Goal: Complete application form: Complete application form

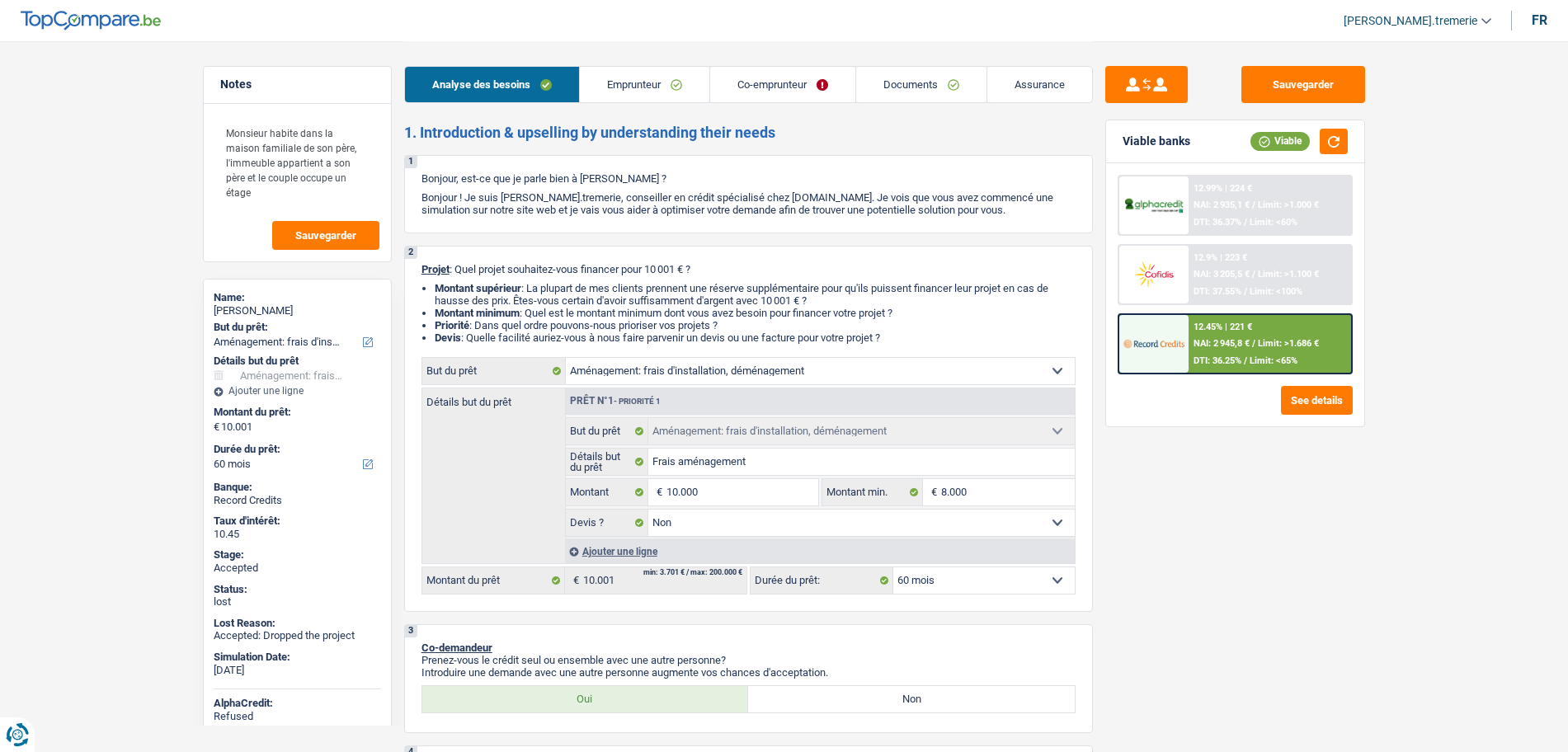
select select "movingOrInstallation"
select select "60"
select select "movingOrInstallation"
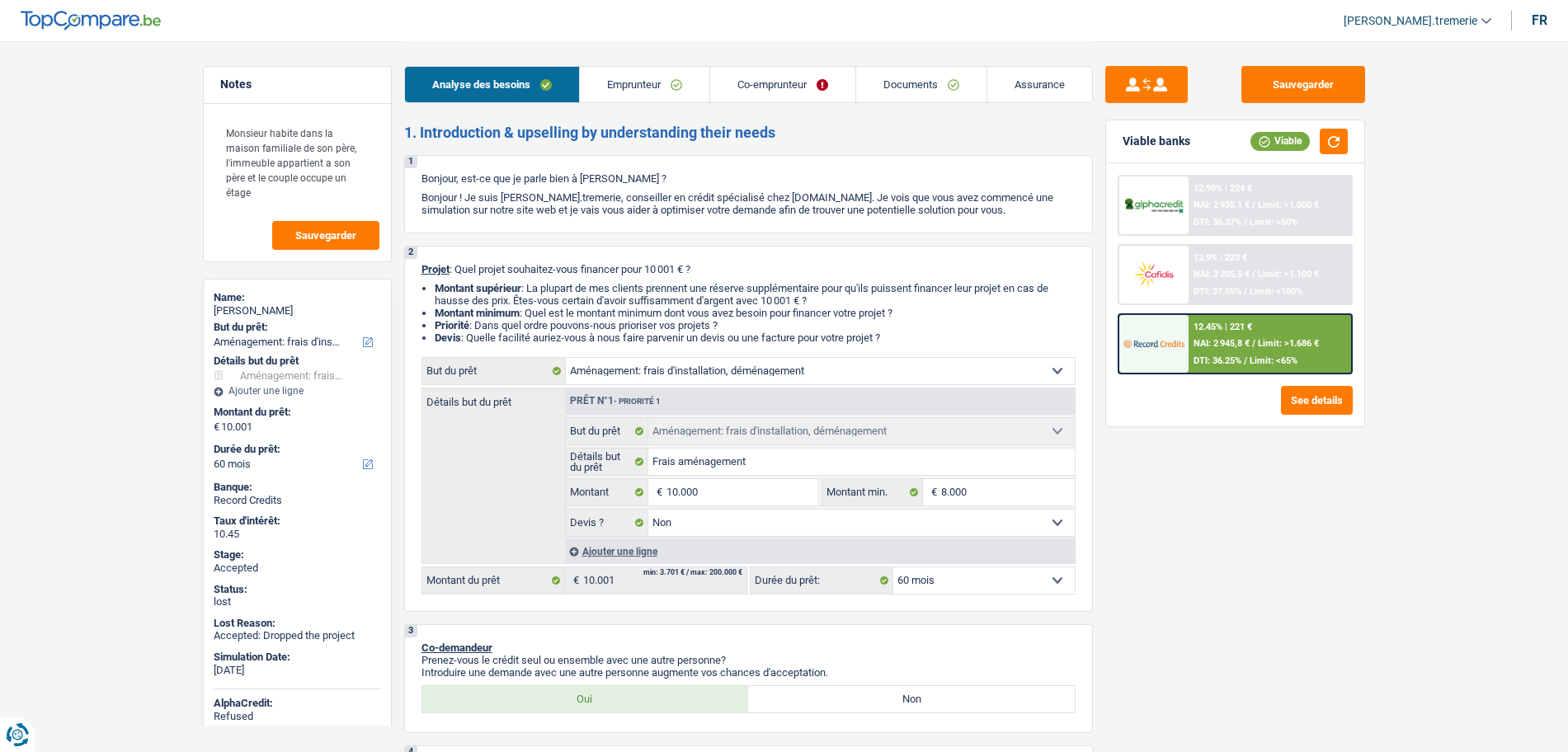
select select "false"
select select "60"
select select "worker"
select select "housewife"
select select "netSalary"
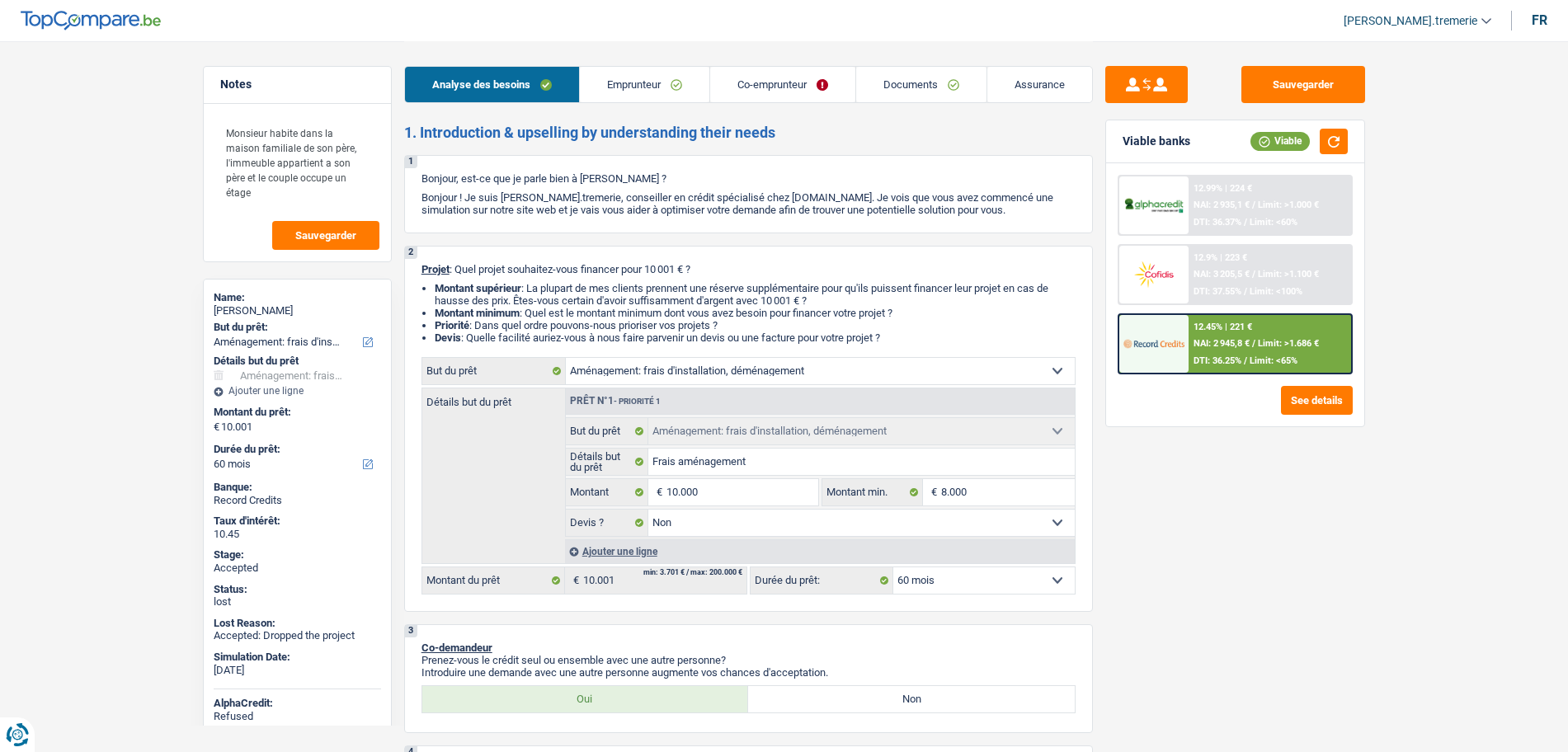
select select "other"
select select "mealVouchers"
select select "familyAllowances"
select select "liveWithParents"
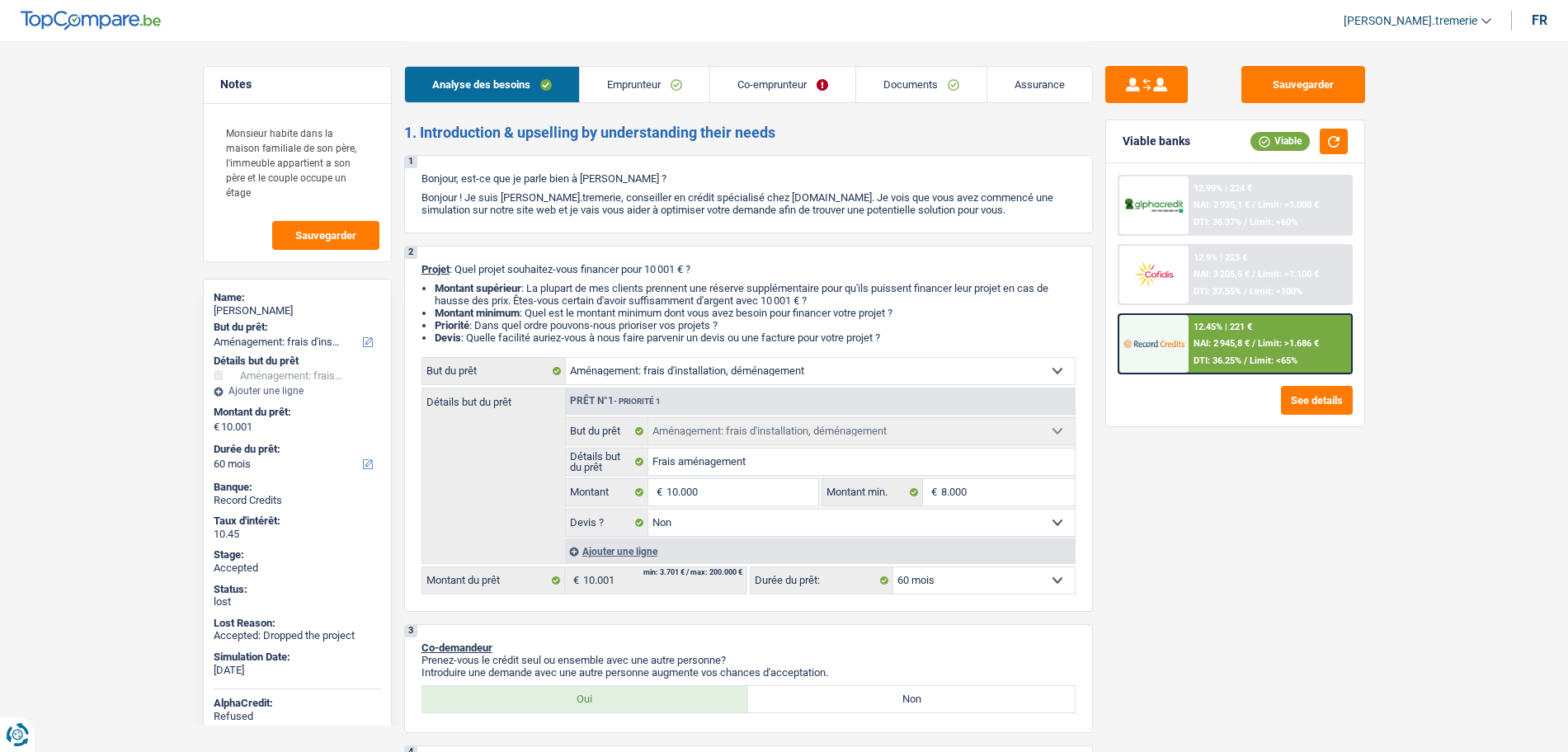
select select "carLoan"
select select "84"
select select "creditConsolidation"
select select "96"
select select "cardOrCredit"
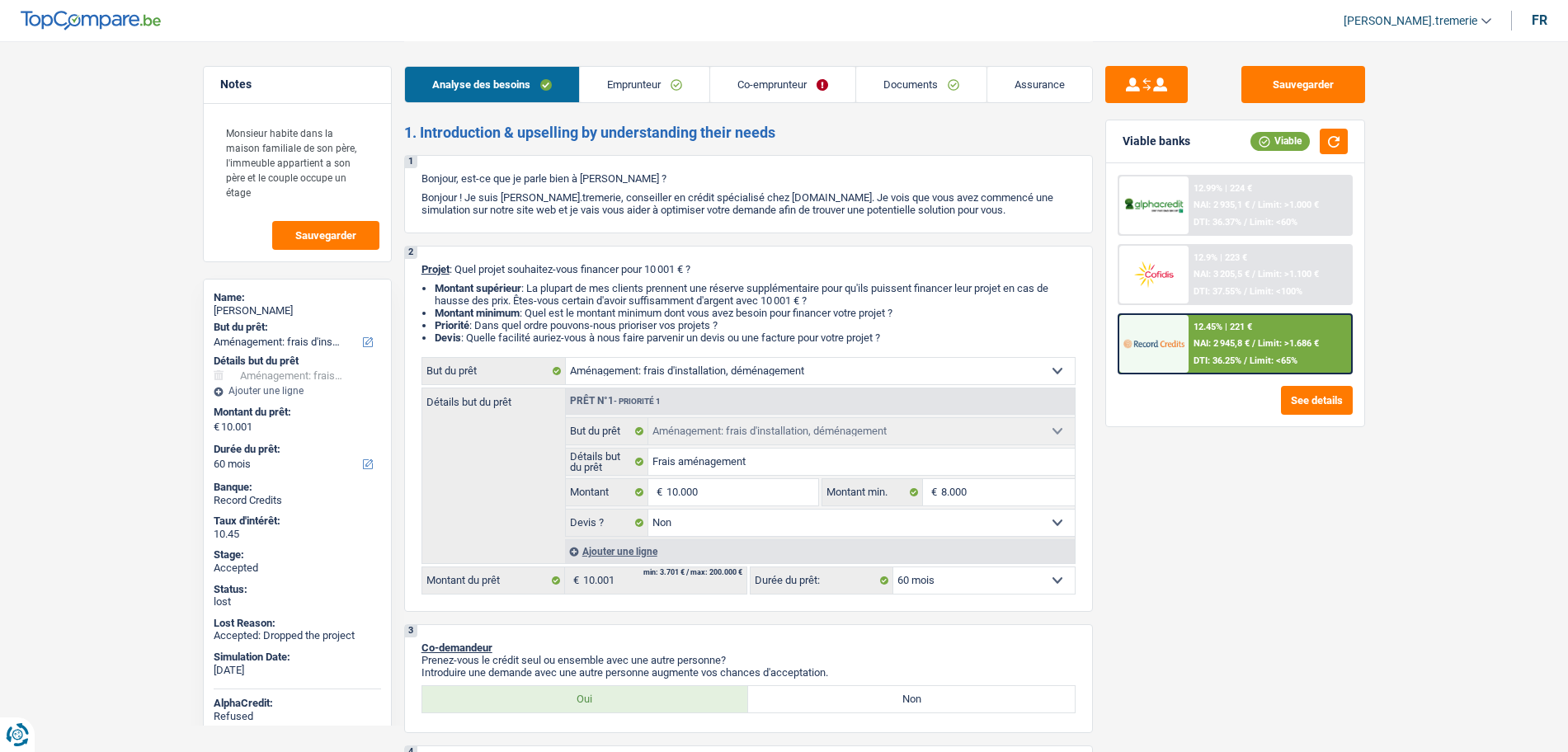
select select "movingOrInstallation"
select select "false"
select select "60"
click at [1403, 21] on span "[PERSON_NAME].tremerie" at bounding box center [1409, 21] width 133 height 14
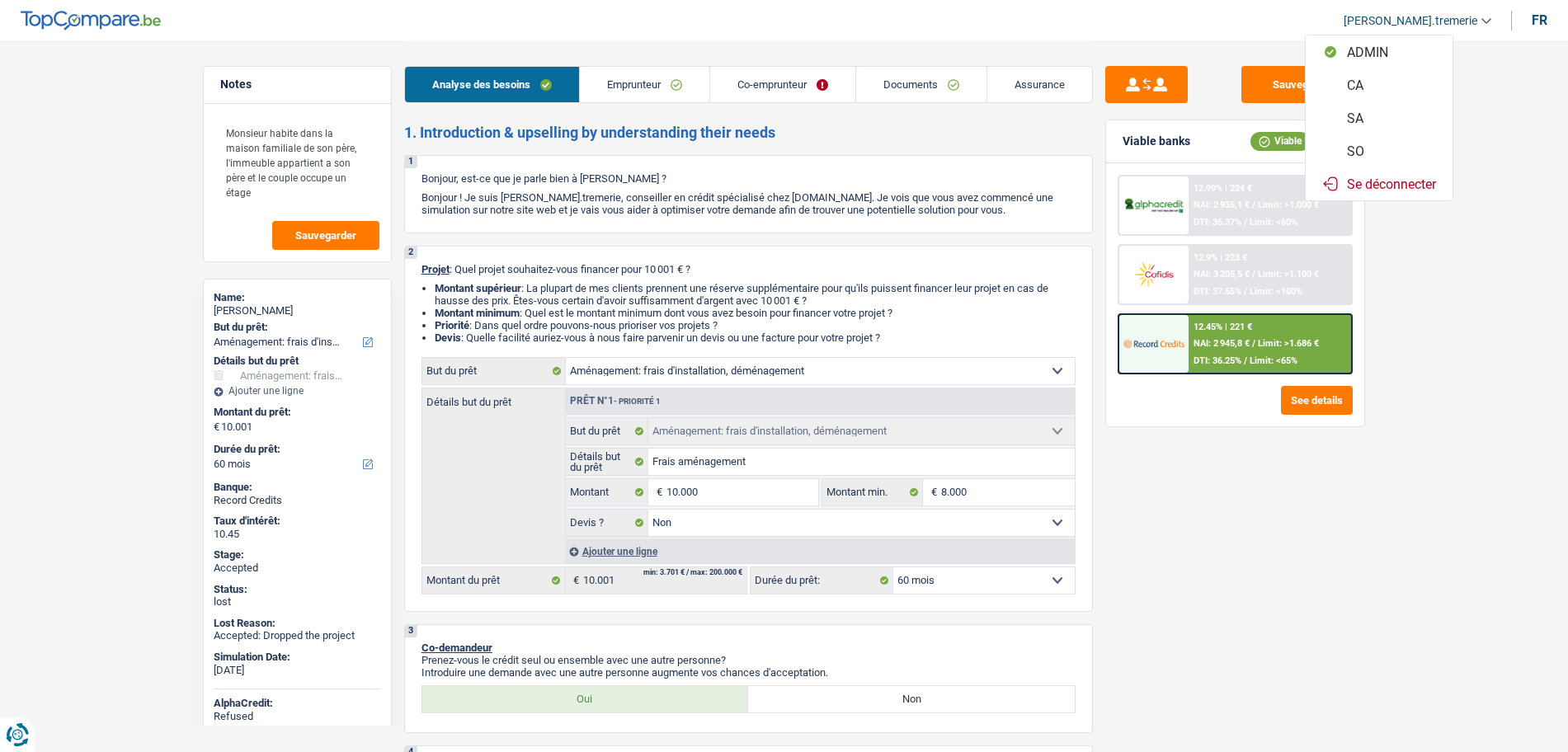
click at [1399, 151] on button "SO" at bounding box center [1379, 150] width 147 height 33
select select "32"
select select "liveWithParents"
select select "carLoan"
select select "84"
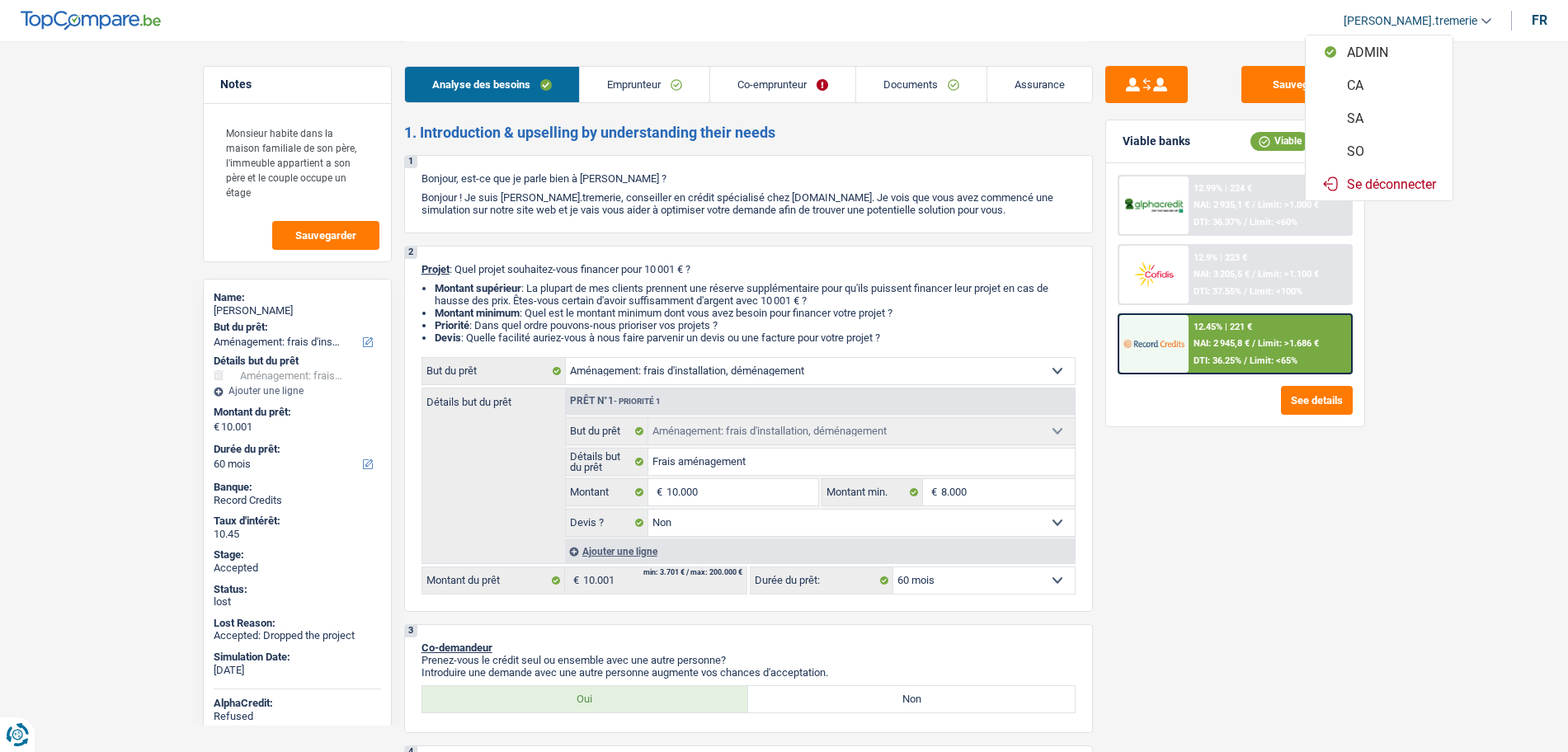
select select "creditConsolidation"
select select "96"
select select "cardOrCredit"
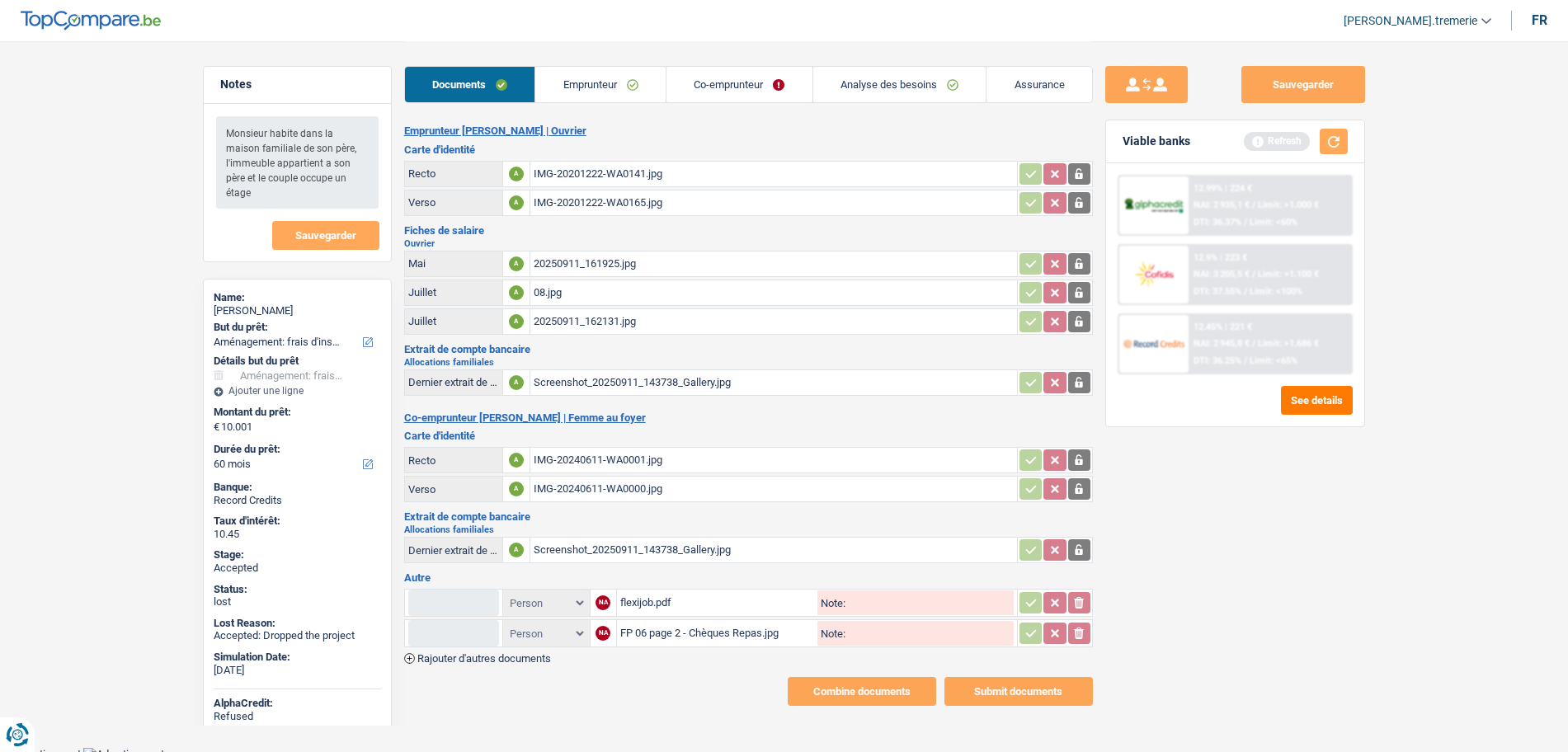
click at [871, 86] on link "Analyse des besoins" at bounding box center [899, 85] width 173 height 36
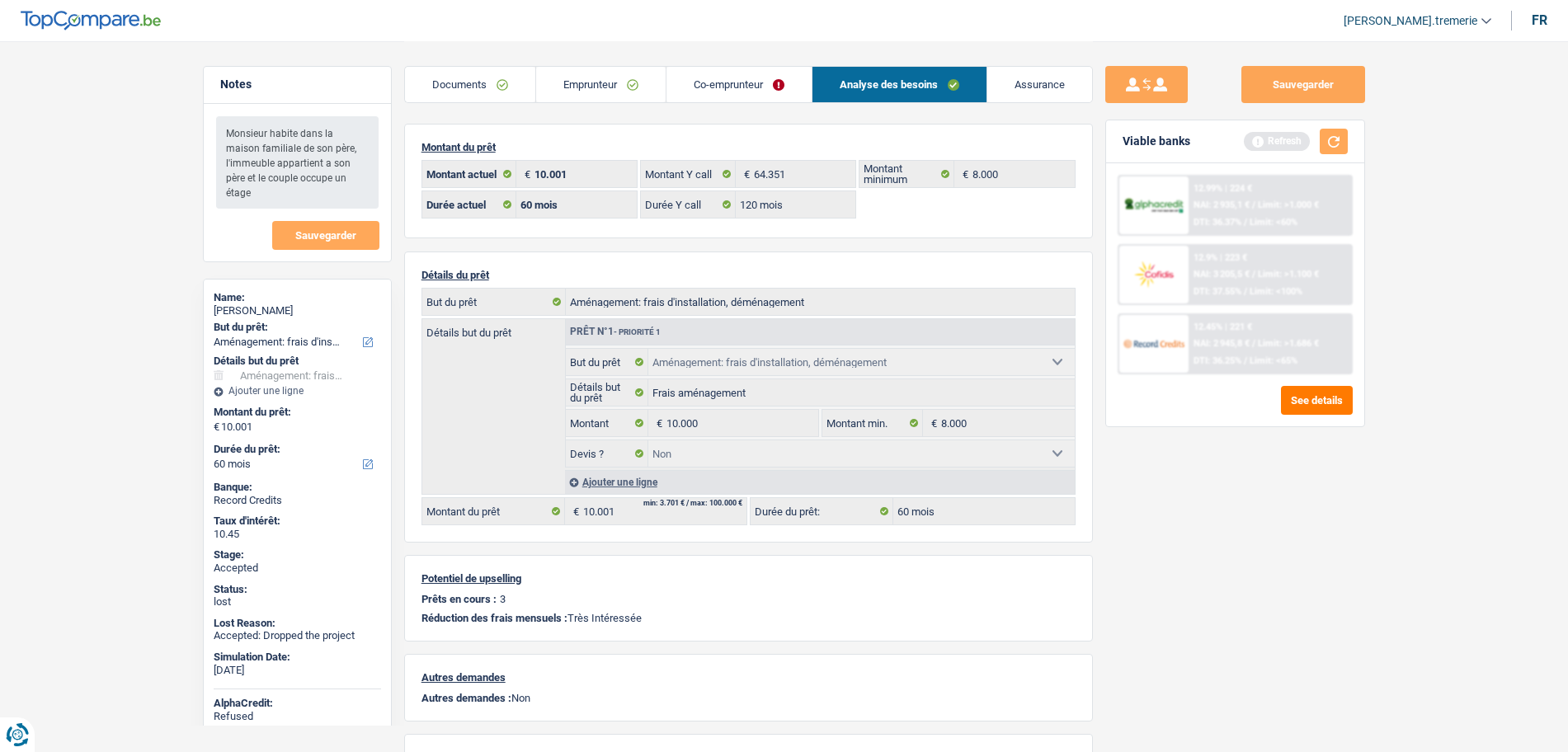
click at [590, 77] on link "Emprunteur" at bounding box center [601, 85] width 130 height 36
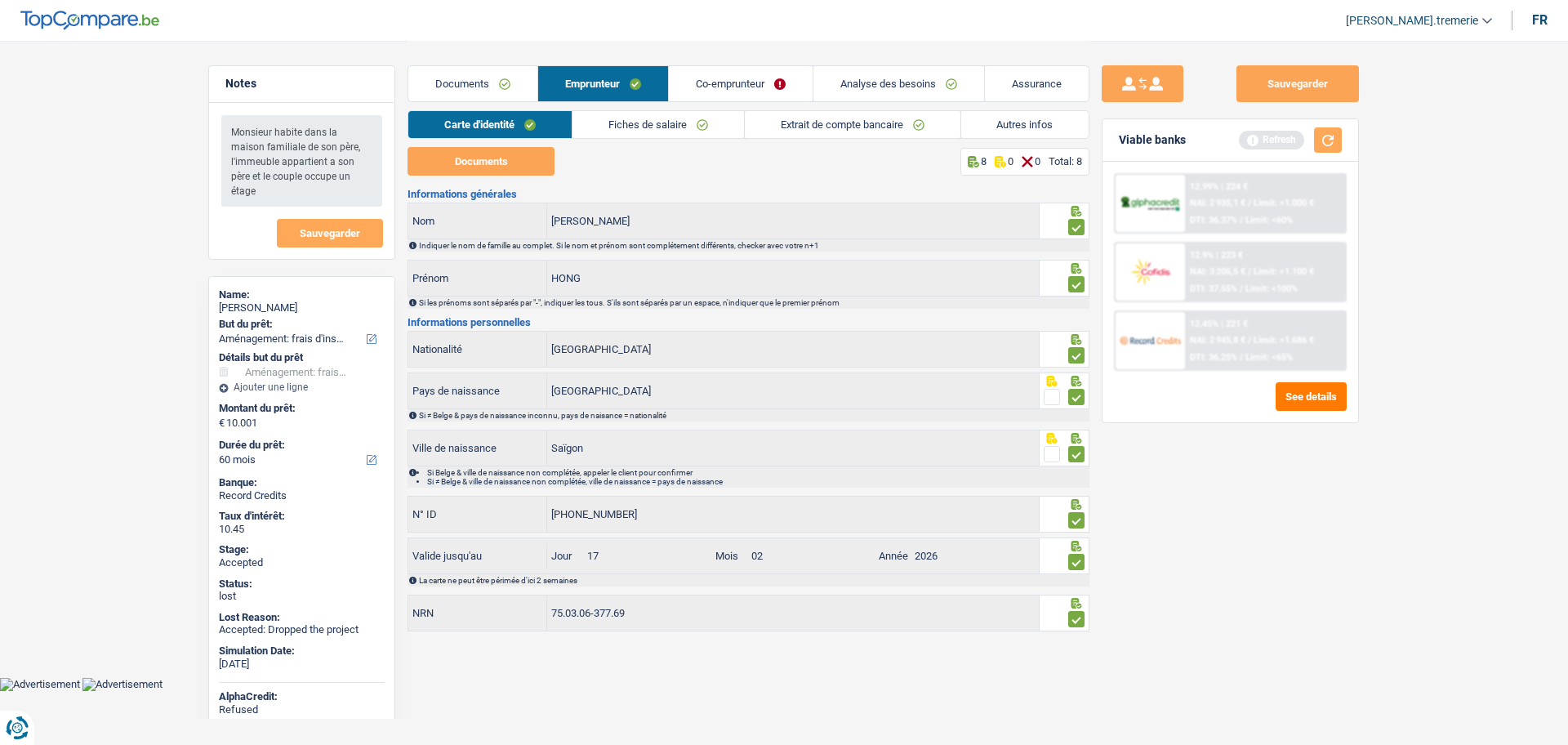
click at [826, 113] on link "Extrait de compte bancaire" at bounding box center [852, 124] width 216 height 27
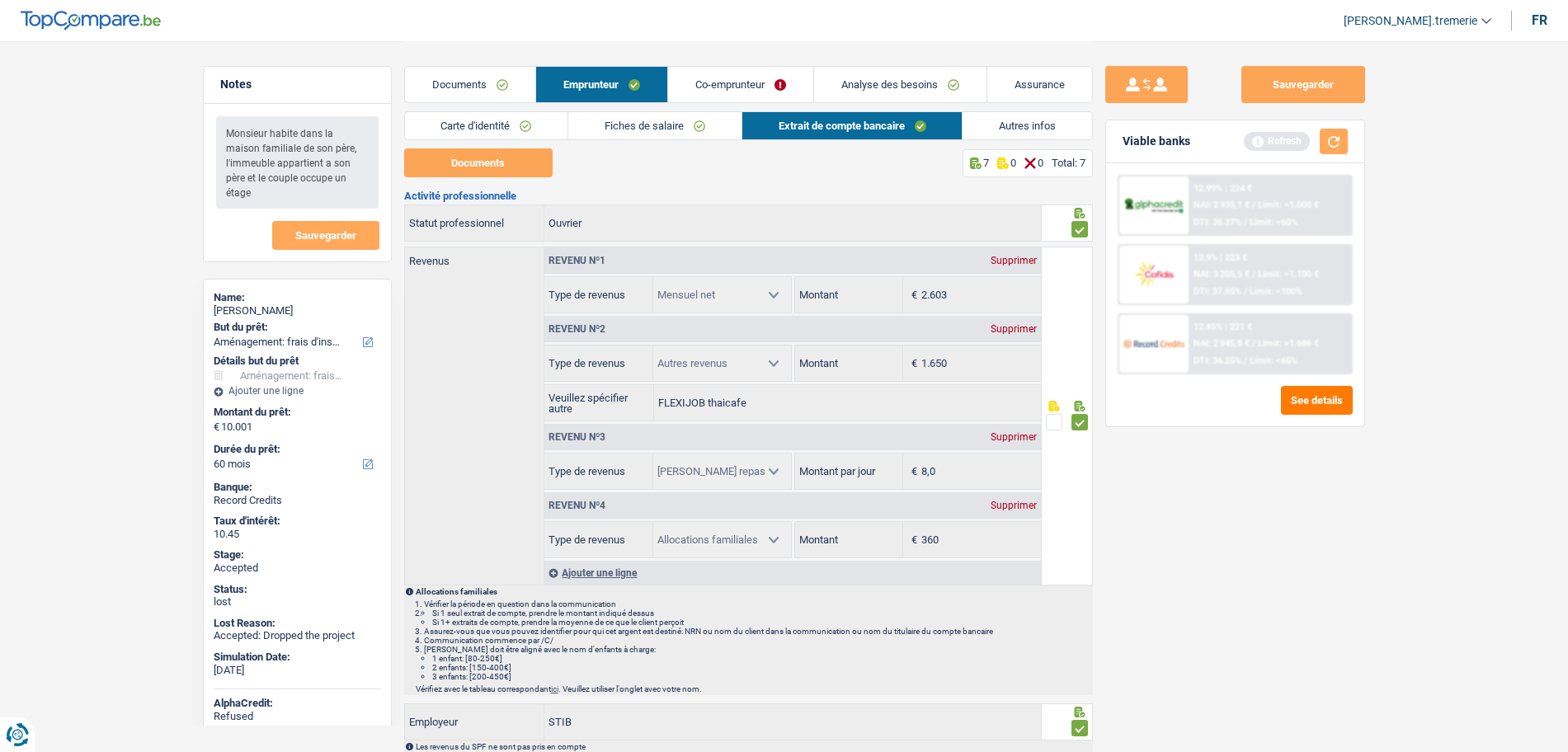
click at [1039, 114] on link "Autres infos" at bounding box center [1027, 125] width 130 height 27
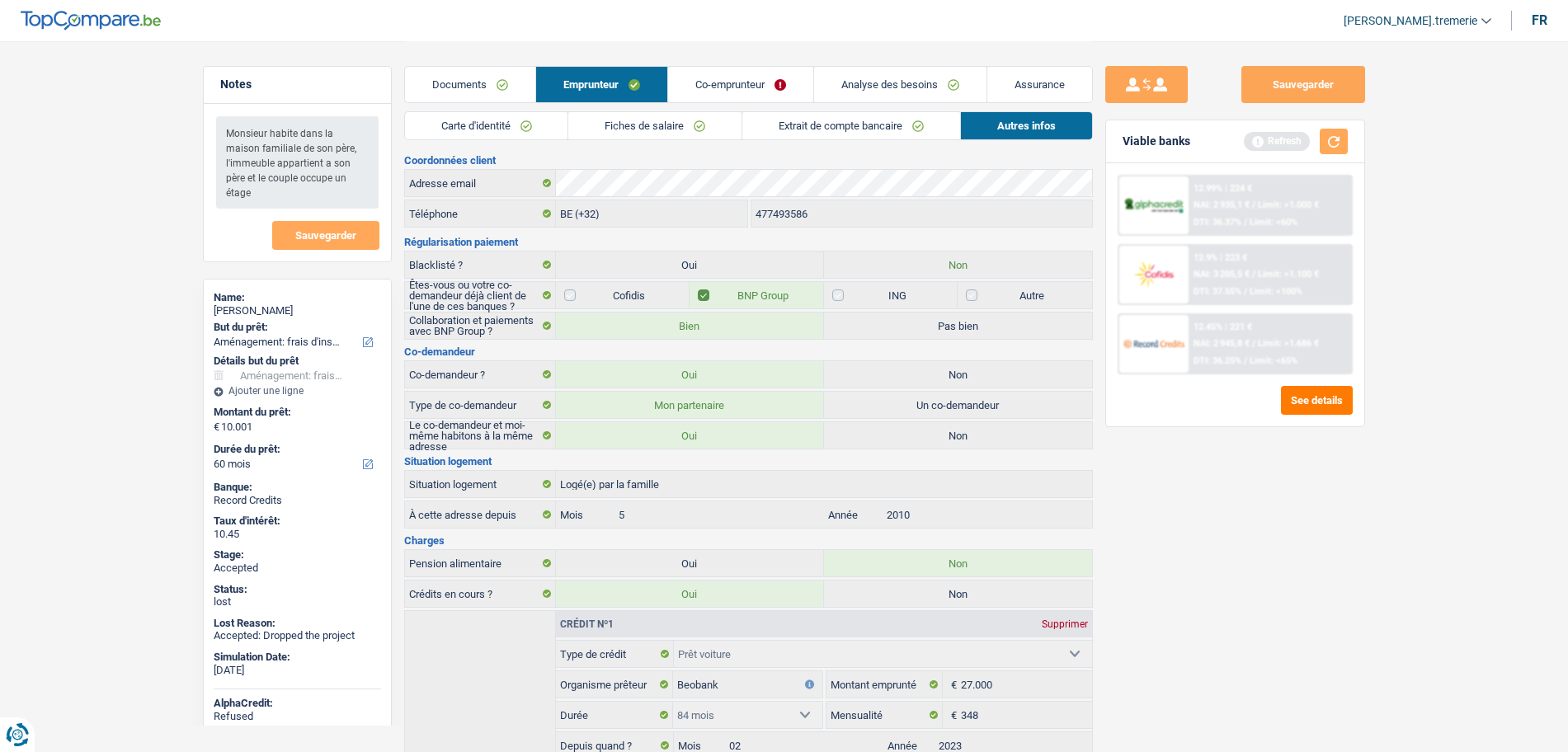
click at [528, 126] on link "Carte d'identité" at bounding box center [486, 125] width 163 height 27
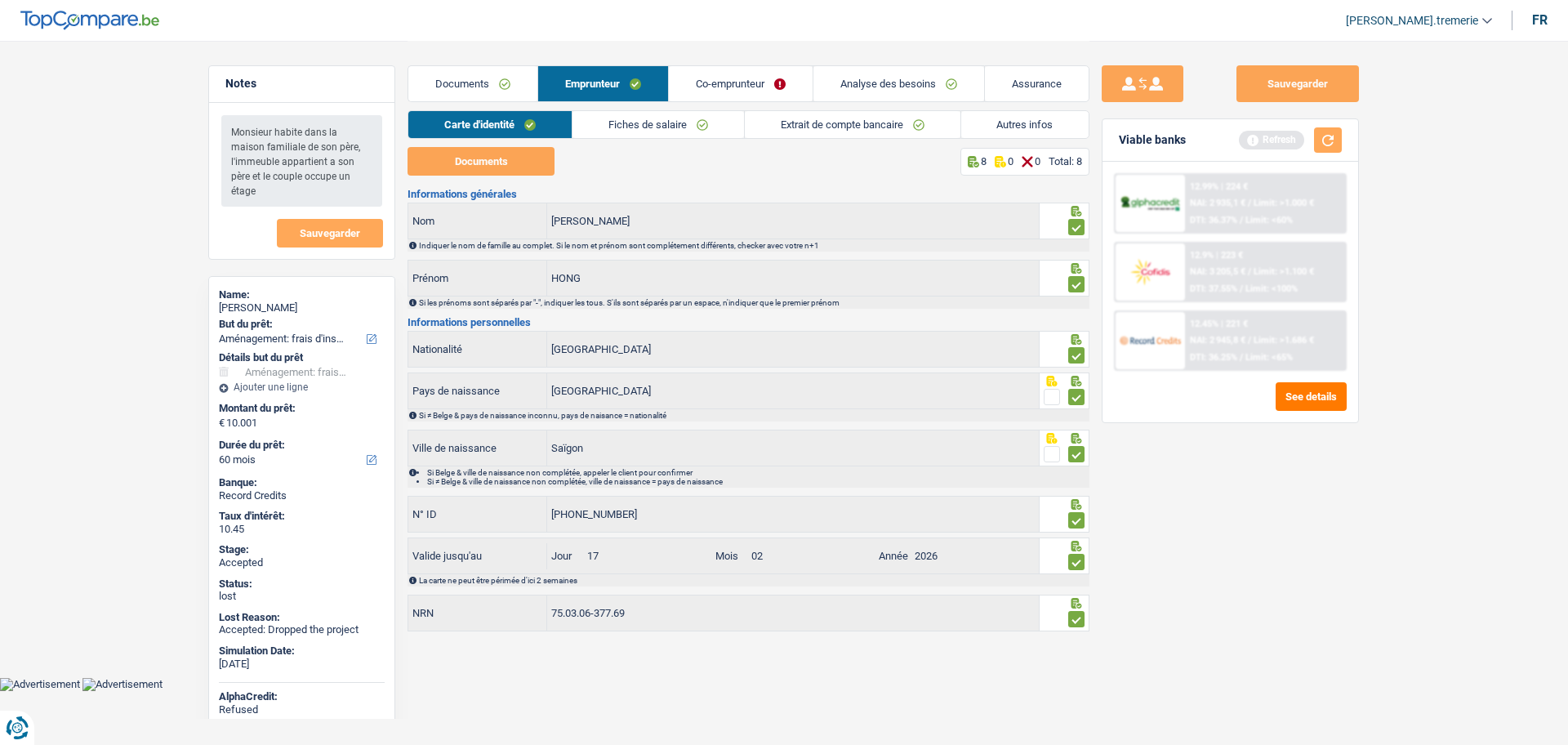
click at [691, 86] on link "Co-emprunteur" at bounding box center [741, 84] width 144 height 35
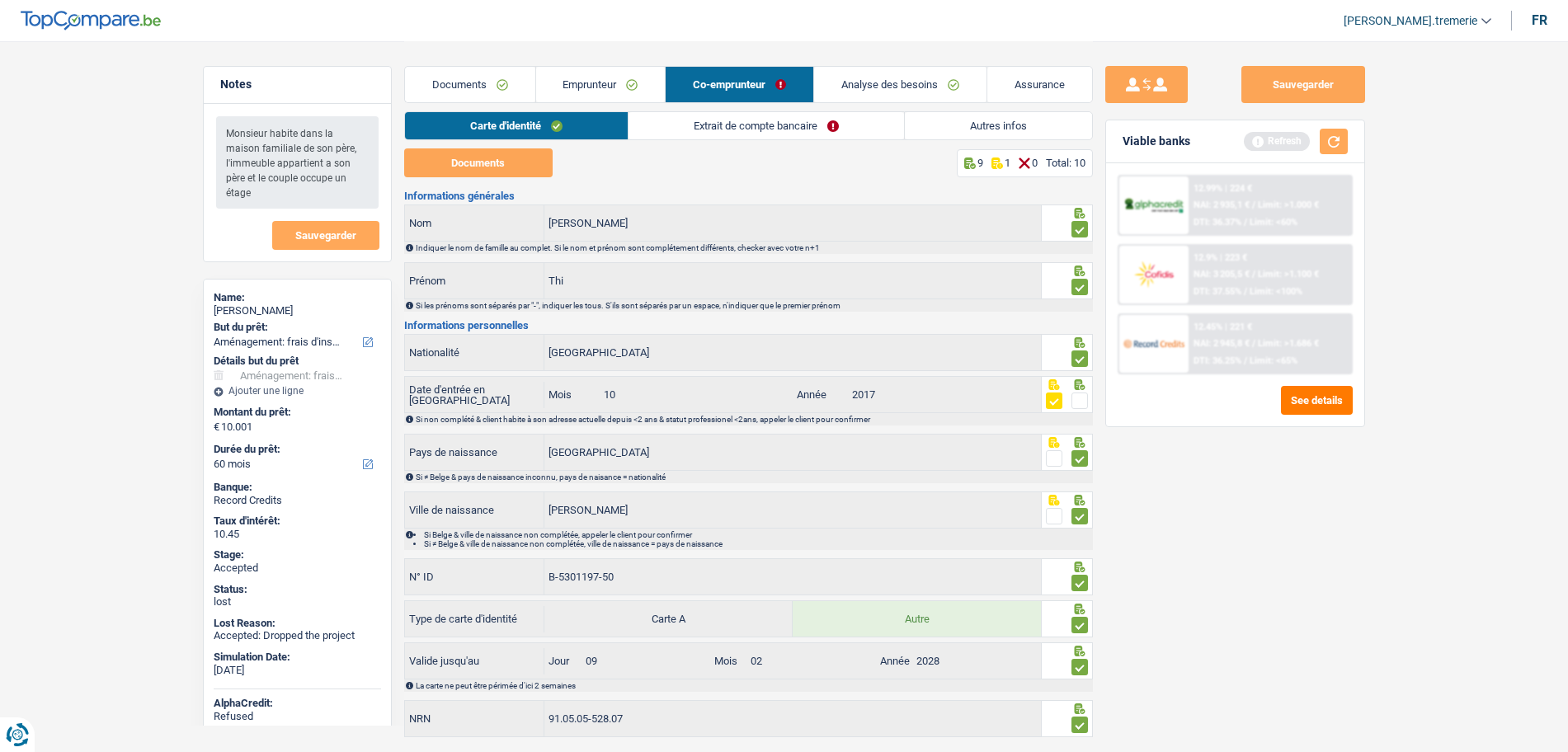
click at [955, 126] on link "Autres infos" at bounding box center [998, 125] width 187 height 27
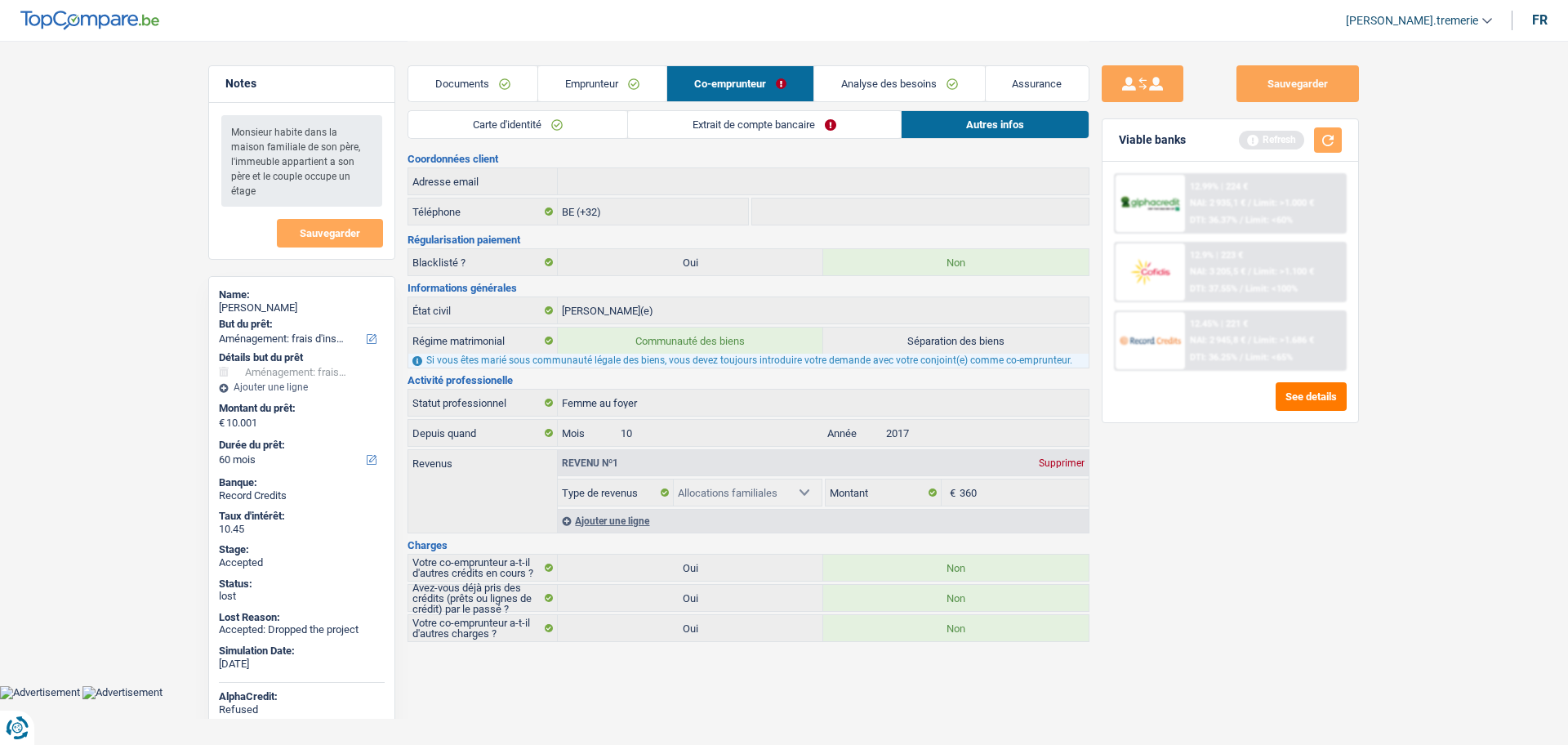
click at [624, 75] on link "Emprunteur" at bounding box center [602, 84] width 129 height 35
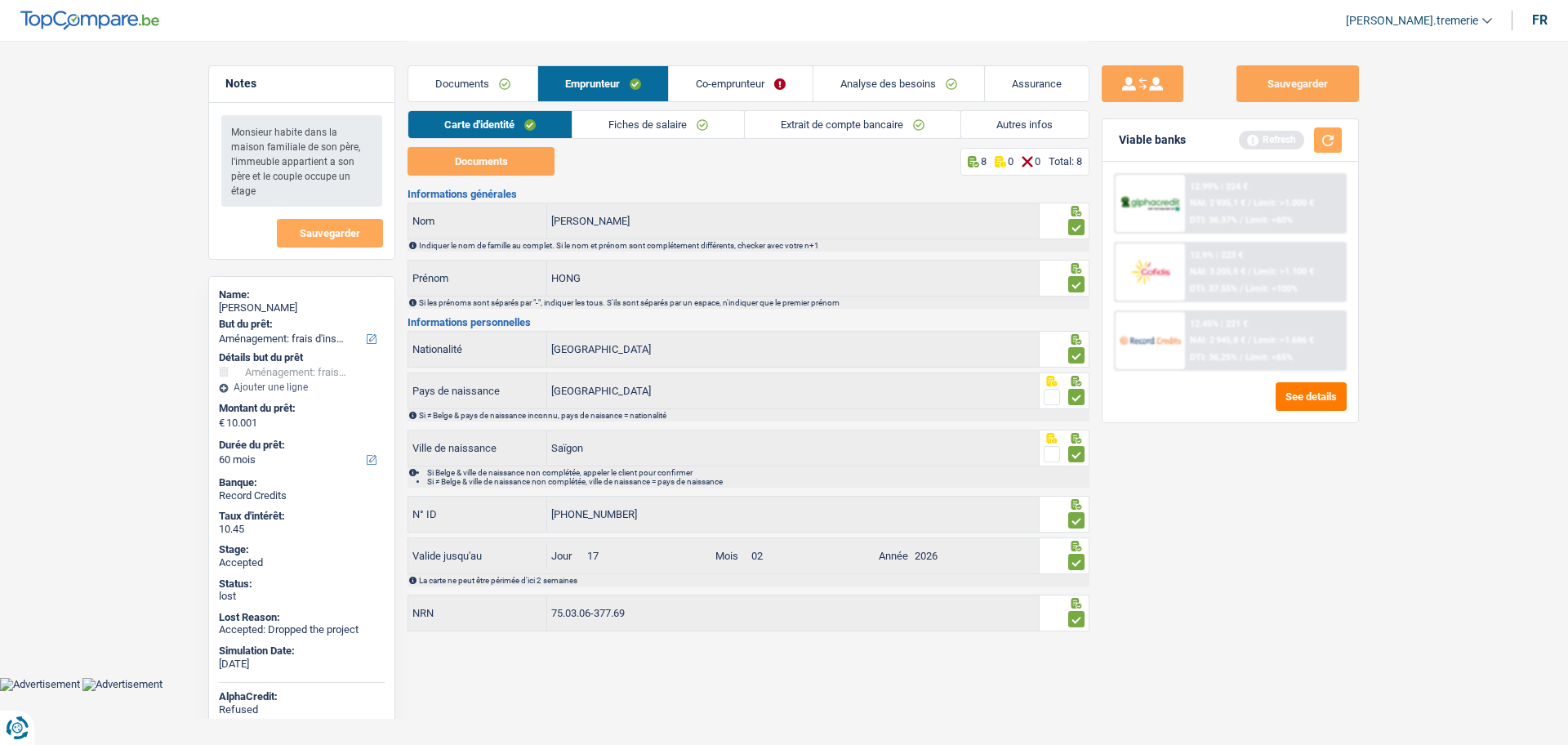
click at [1040, 112] on link "Autres infos" at bounding box center [1025, 124] width 129 height 27
